Goal: Task Accomplishment & Management: Use online tool/utility

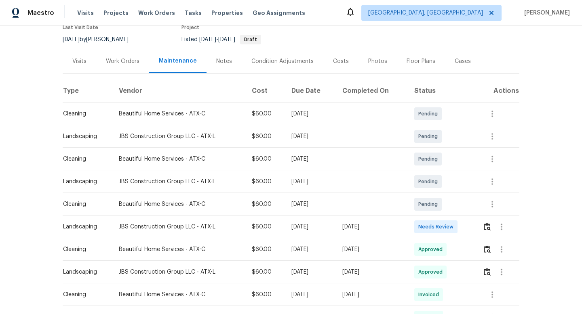
scroll to position [94, 0]
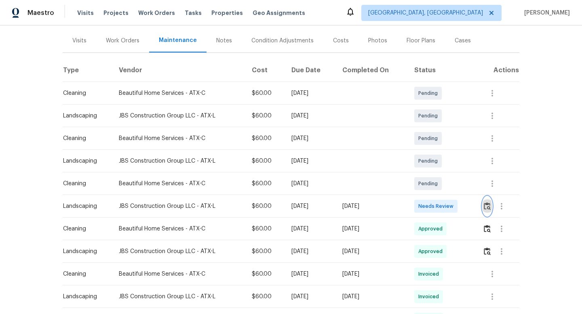
click at [490, 207] on img "button" at bounding box center [487, 206] width 7 height 8
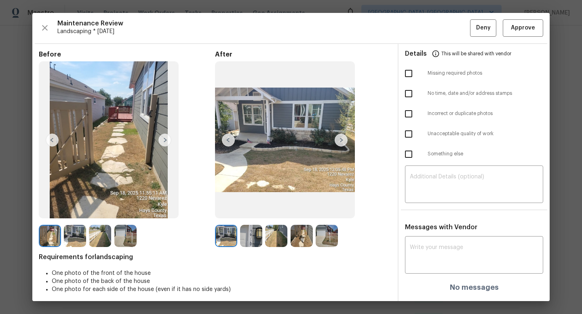
click at [337, 137] on img at bounding box center [341, 140] width 13 height 13
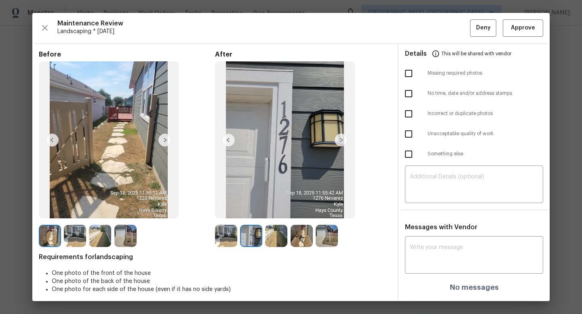
click at [337, 137] on img at bounding box center [341, 140] width 13 height 13
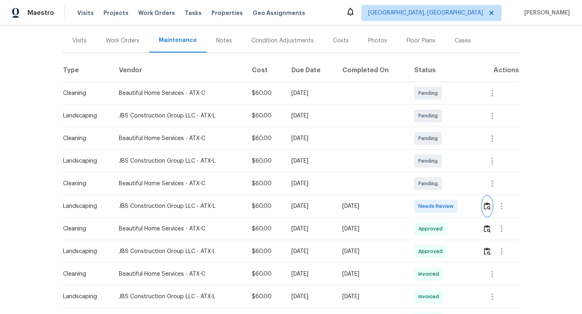
scroll to position [0, 0]
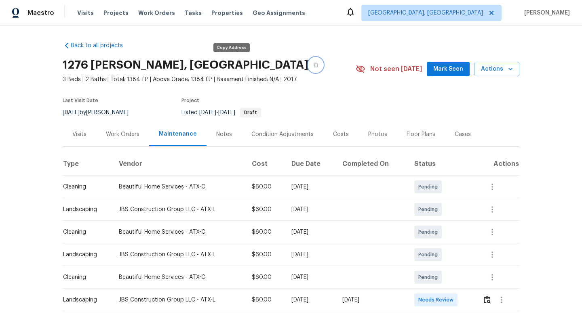
click at [313, 65] on icon "button" at bounding box center [315, 65] width 5 height 5
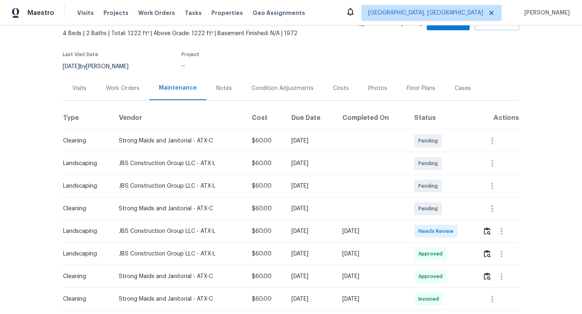
scroll to position [66, 0]
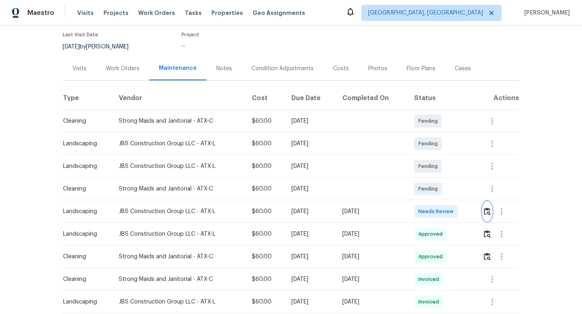
click at [490, 211] on img "button" at bounding box center [487, 212] width 7 height 8
